Goal: Task Accomplishment & Management: Manage account settings

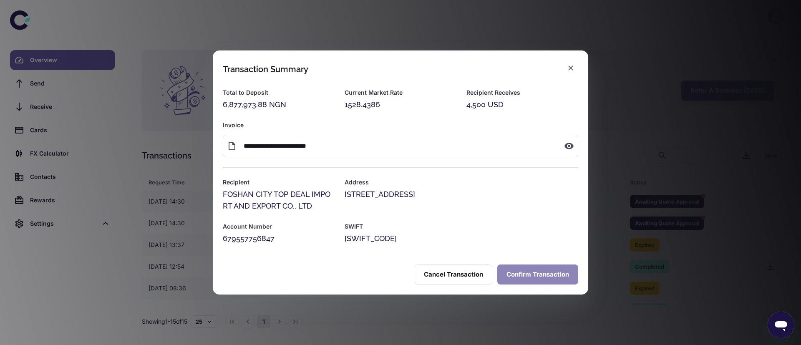
click at [529, 273] on button "Confirm Transaction" at bounding box center [537, 274] width 81 height 20
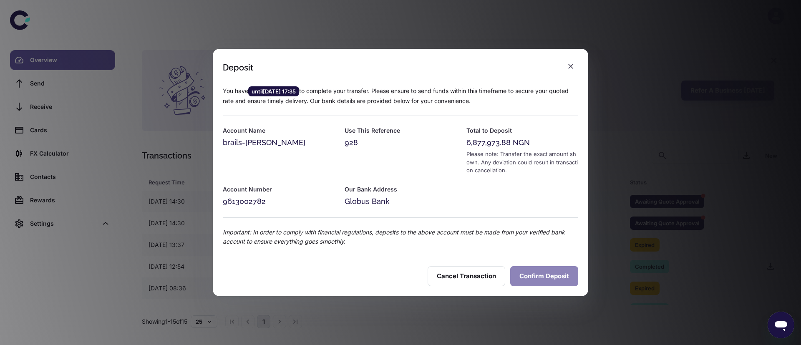
click at [542, 279] on button "Confirm Deposit" at bounding box center [544, 276] width 68 height 20
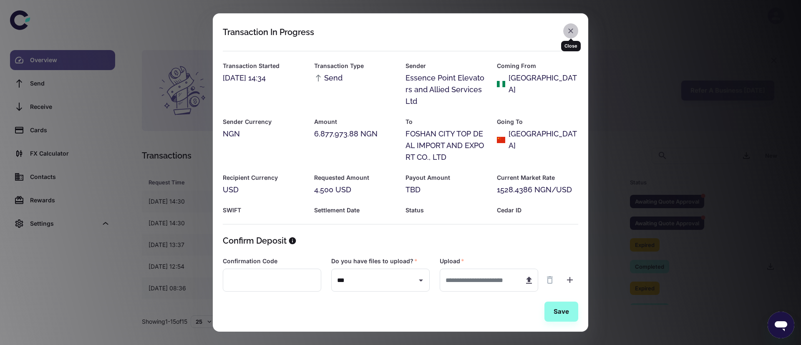
click at [574, 32] on icon "button" at bounding box center [570, 31] width 8 height 8
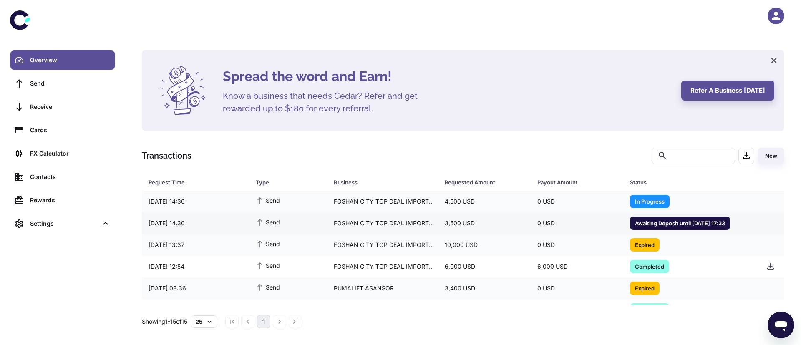
click at [289, 225] on div "Send" at bounding box center [288, 223] width 78 height 18
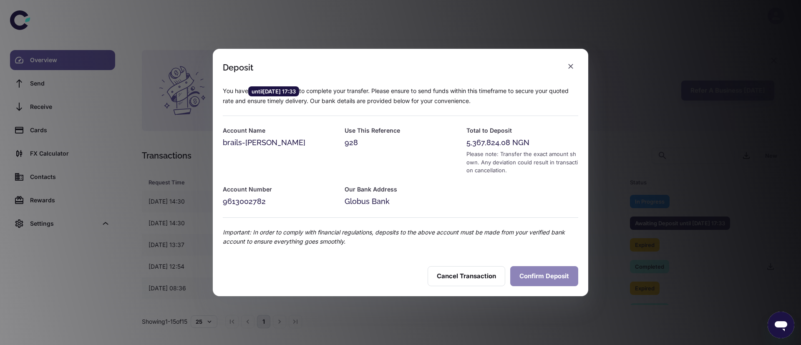
click at [532, 278] on button "Confirm Deposit" at bounding box center [544, 276] width 68 height 20
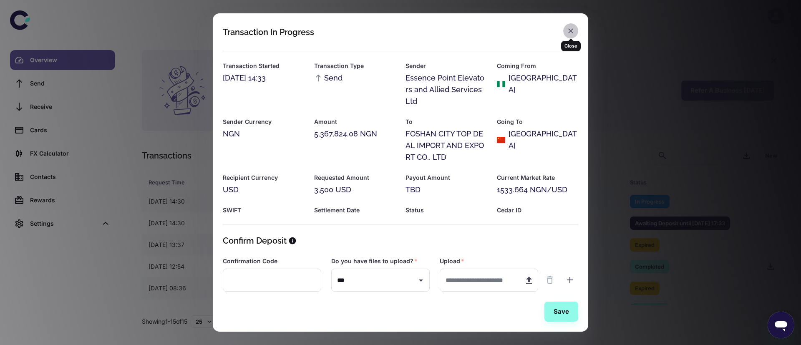
click at [572, 32] on icon "button" at bounding box center [570, 30] width 5 height 5
